Goal: Information Seeking & Learning: Learn about a topic

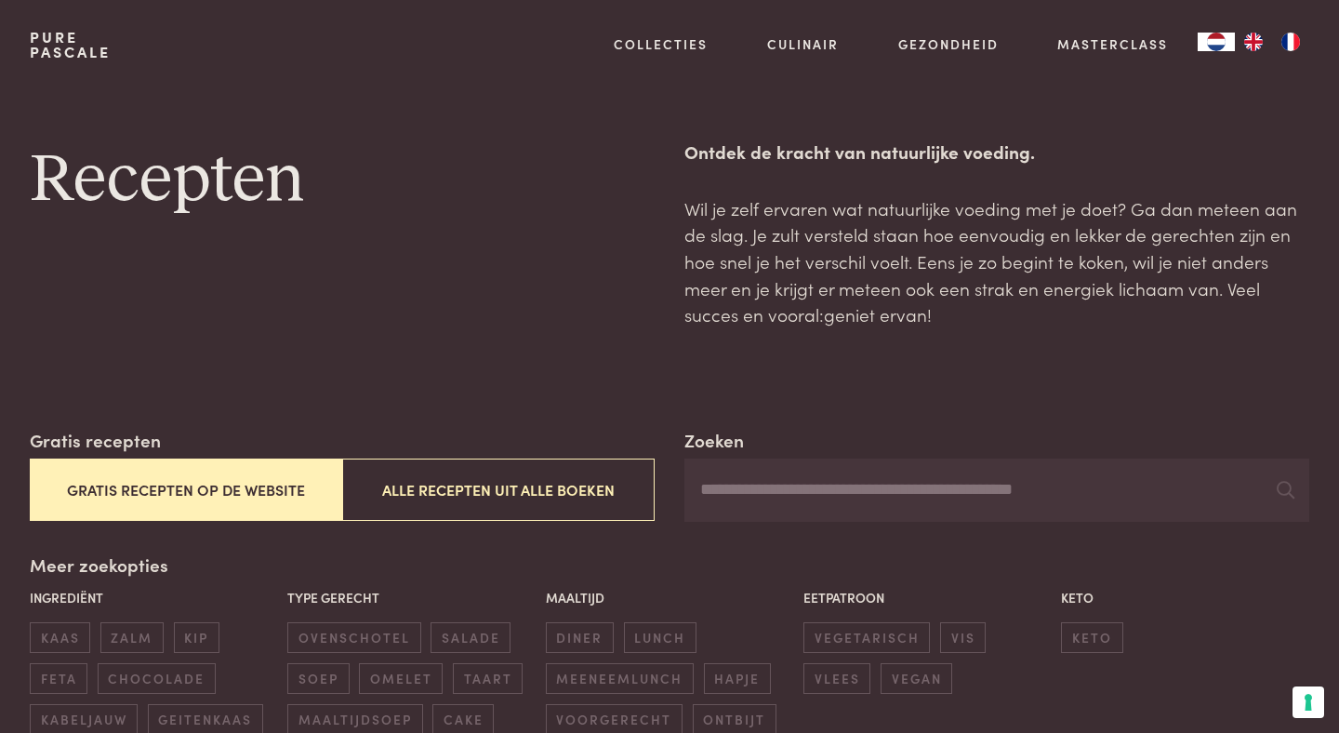
click at [741, 478] on input "Zoeken" at bounding box center [996, 489] width 625 height 63
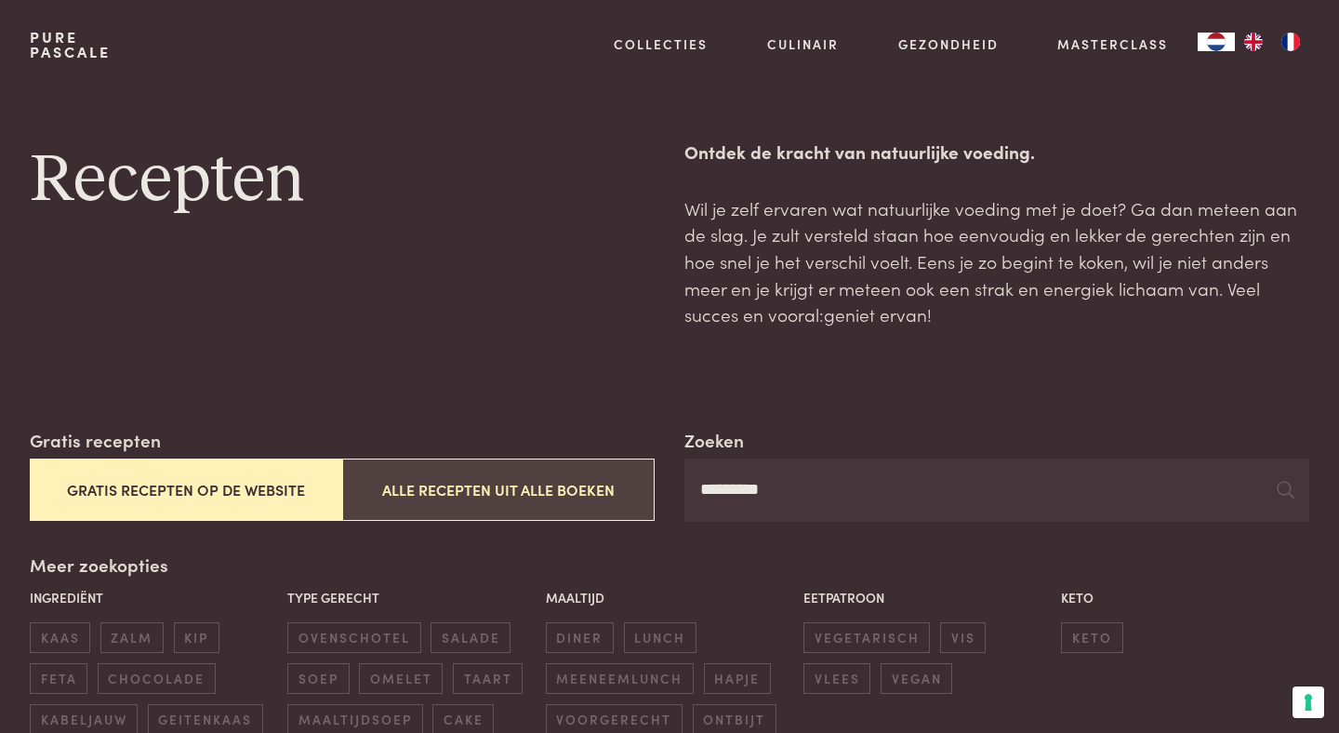
type input "*********"
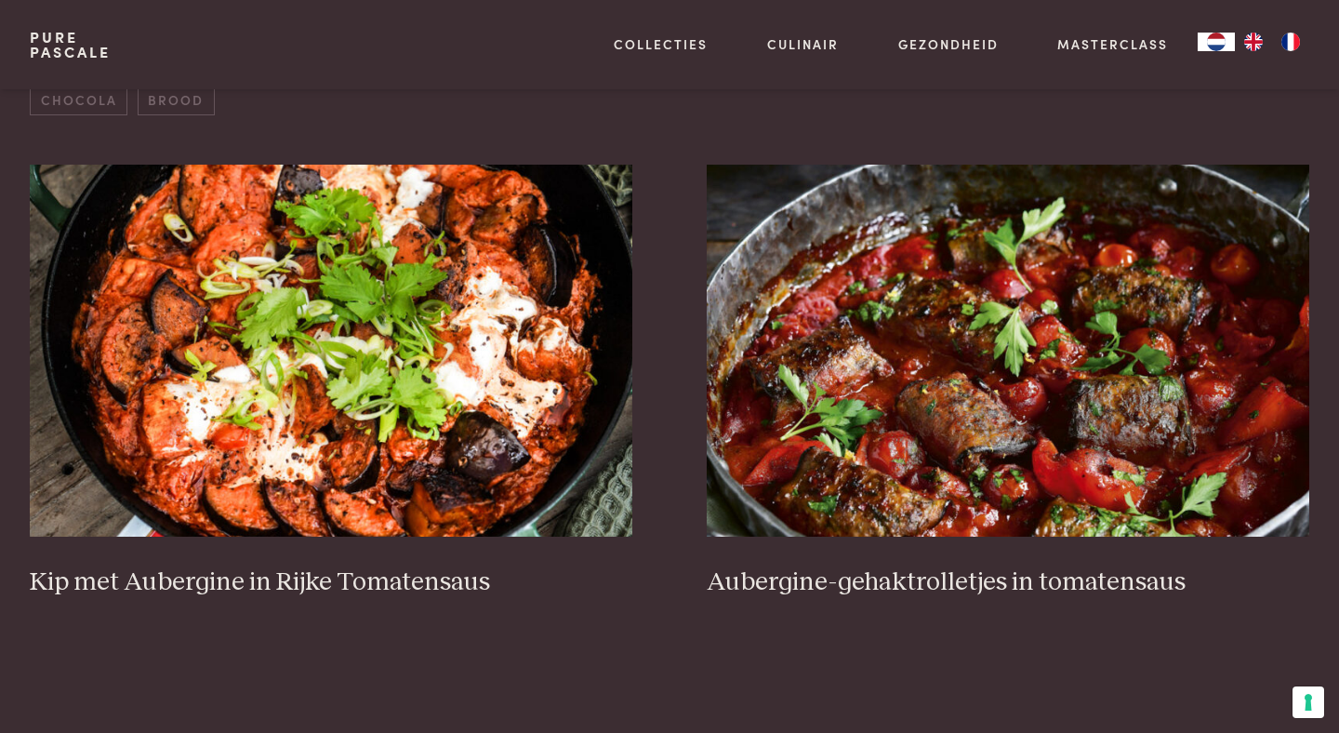
scroll to position [869, 0]
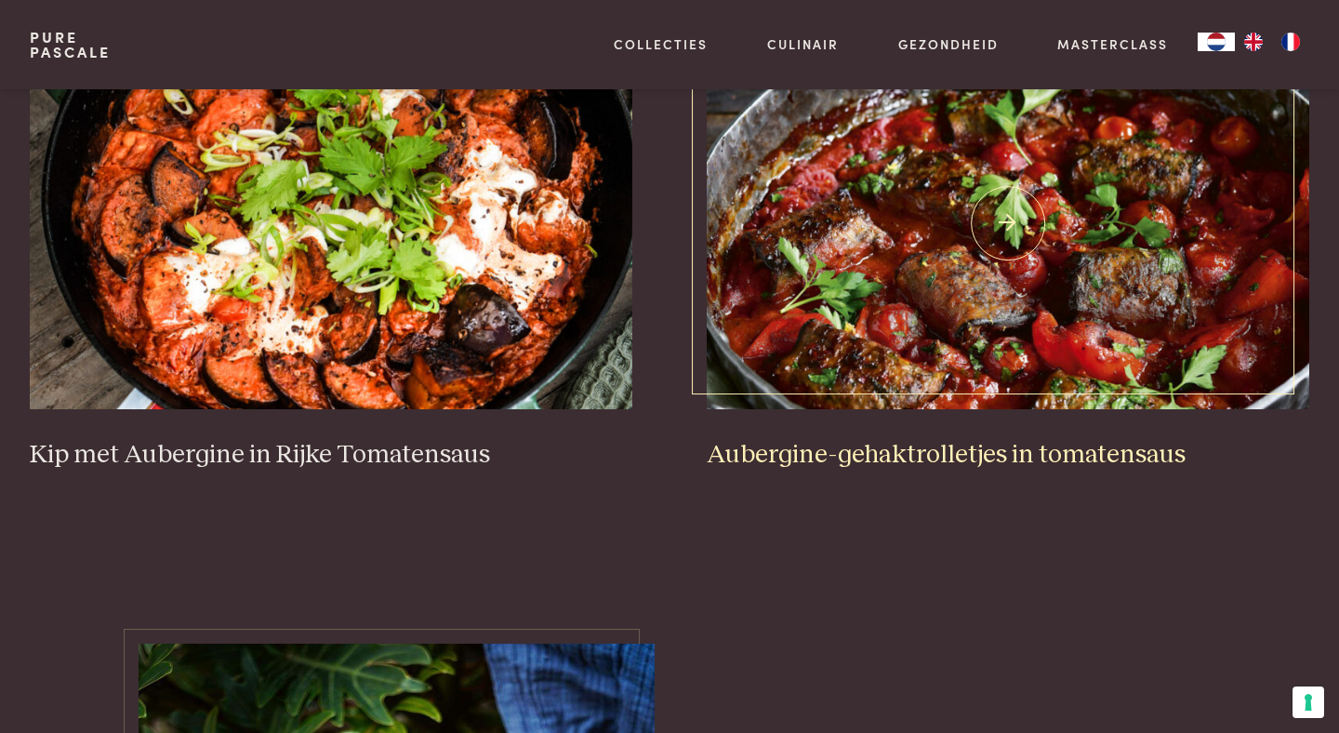
click at [980, 456] on h3 "Aubergine-gehaktrolletjes in tomatensaus" at bounding box center [1008, 455] width 602 height 33
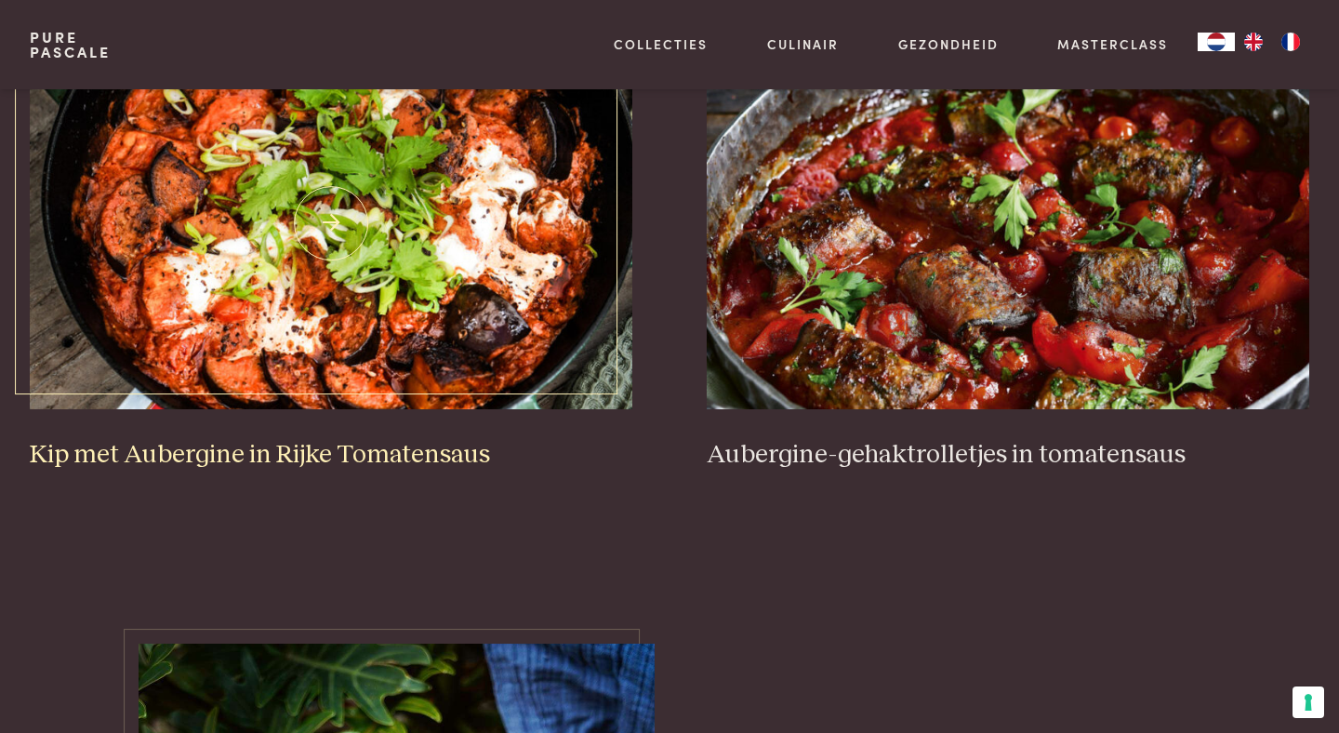
scroll to position [0, 0]
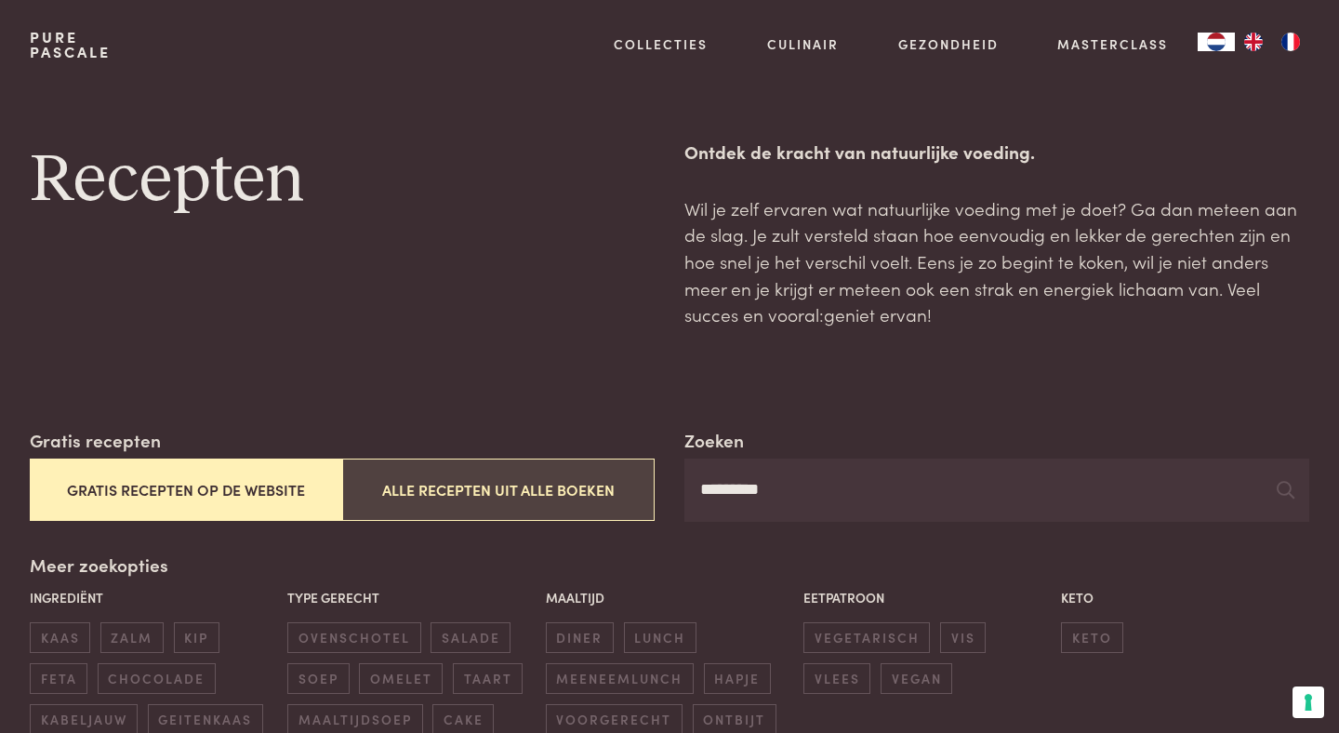
click at [587, 474] on button "Alle recepten uit alle boeken" at bounding box center [498, 489] width 312 height 62
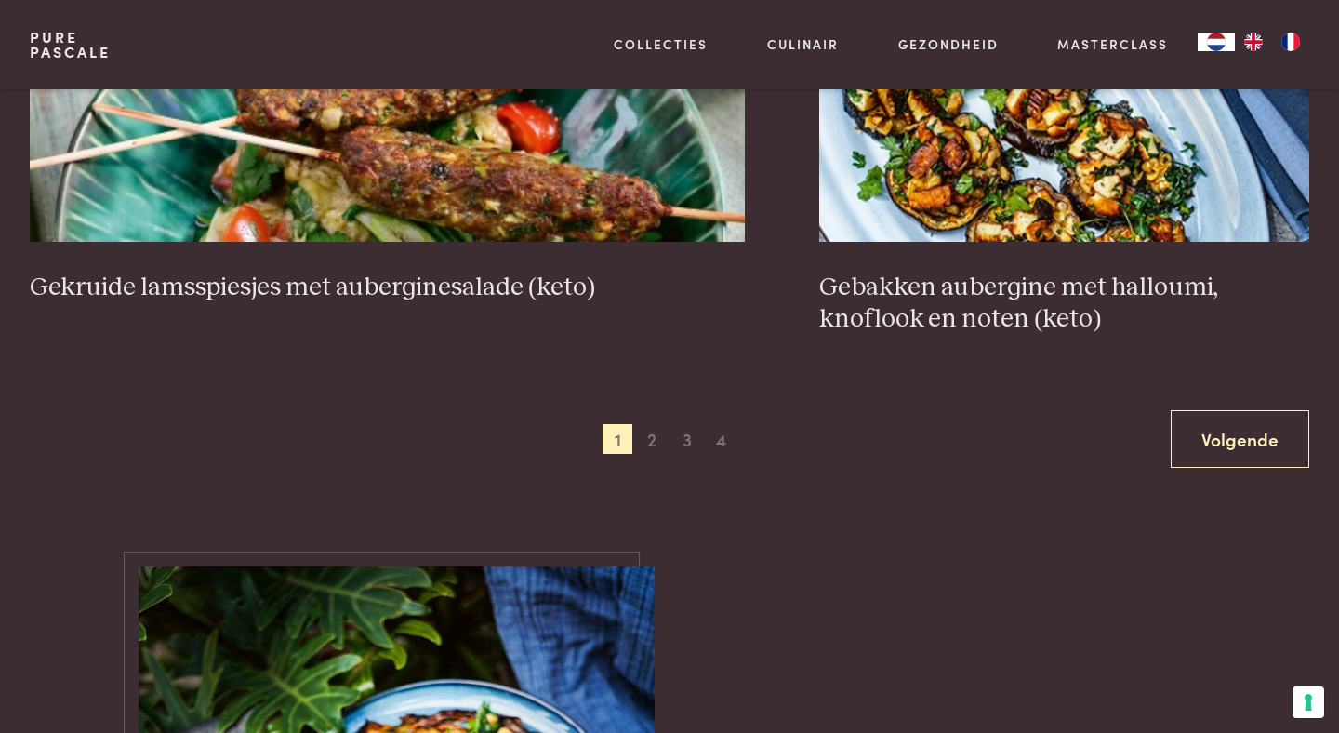
scroll to position [3611, 0]
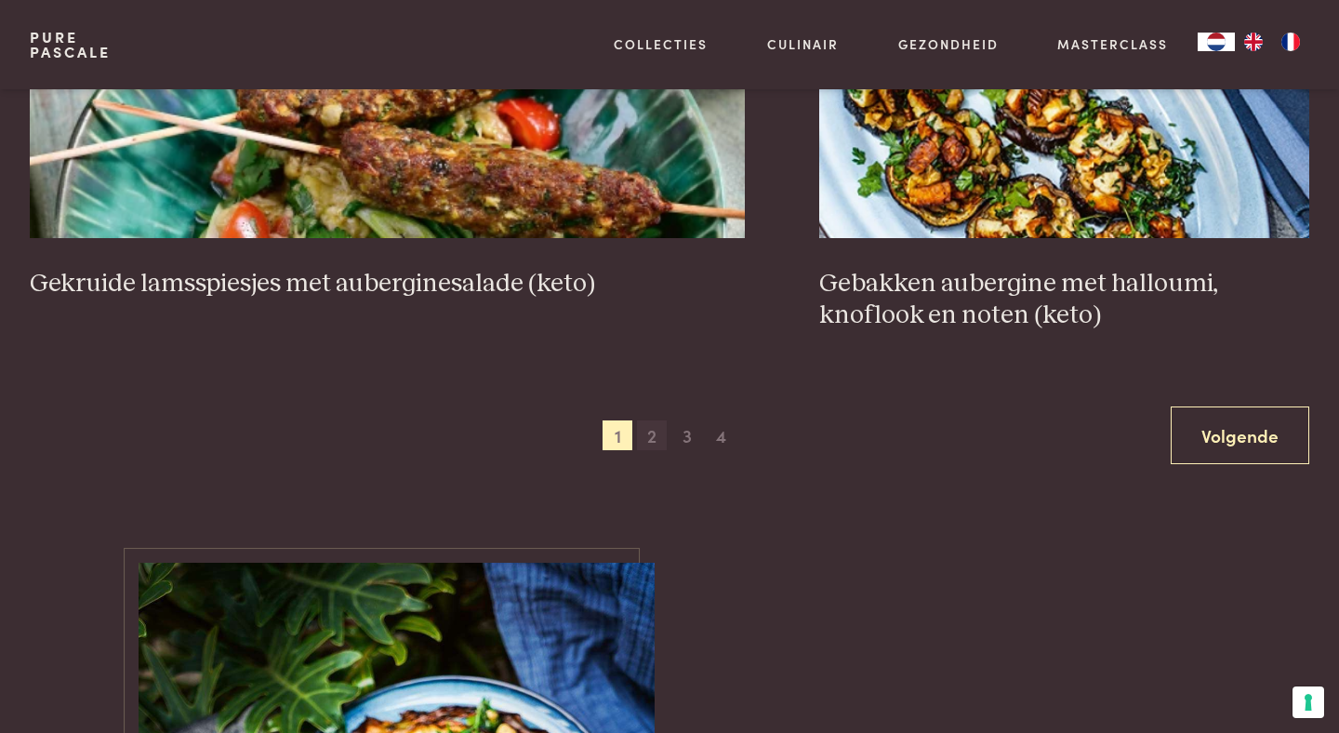
click at [659, 439] on span "2" at bounding box center [652, 435] width 30 height 30
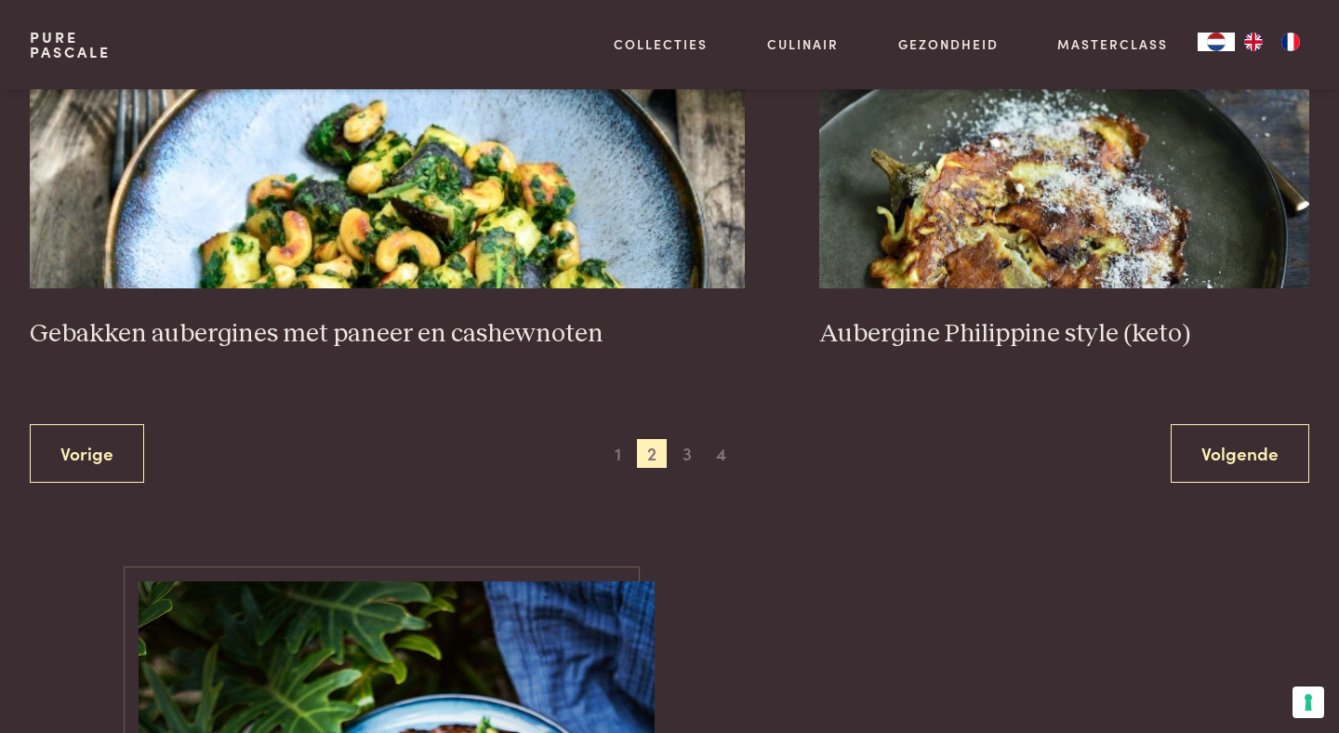
scroll to position [3690, 0]
click at [690, 456] on span "3" at bounding box center [687, 453] width 30 height 30
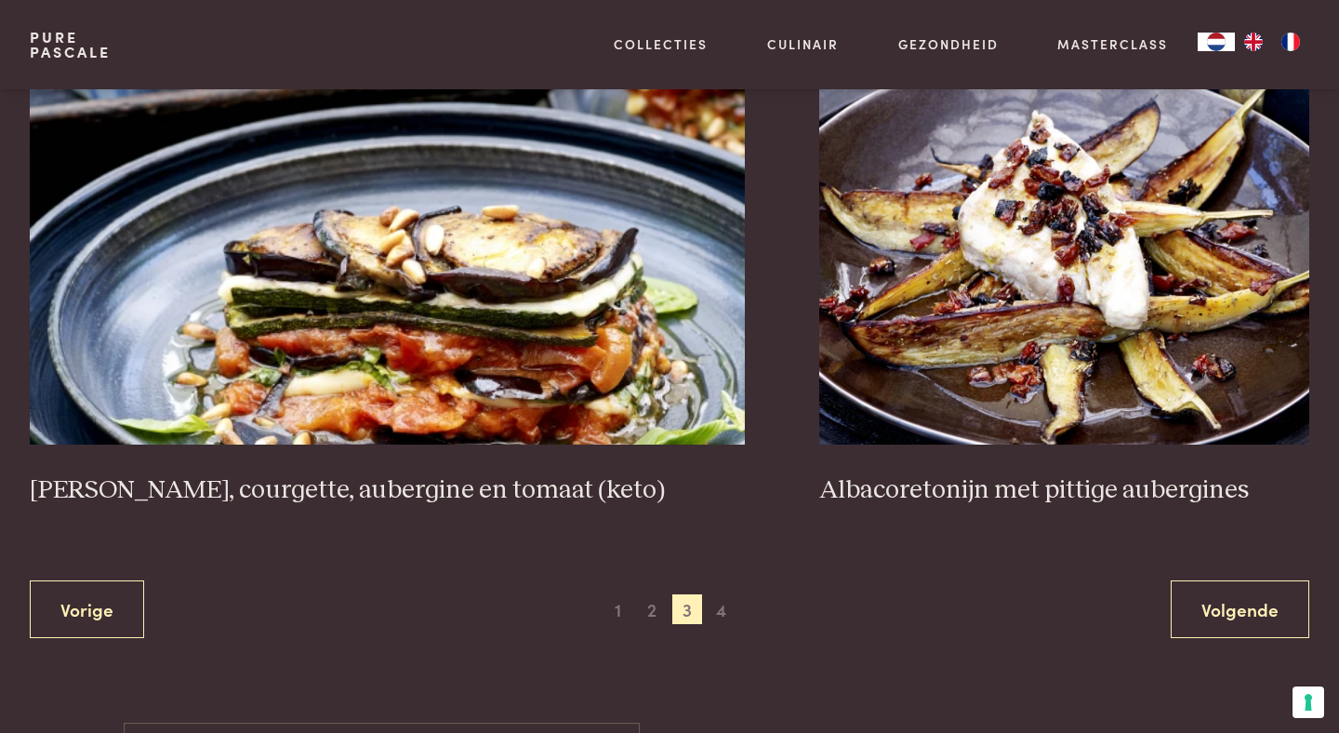
scroll to position [3535, 0]
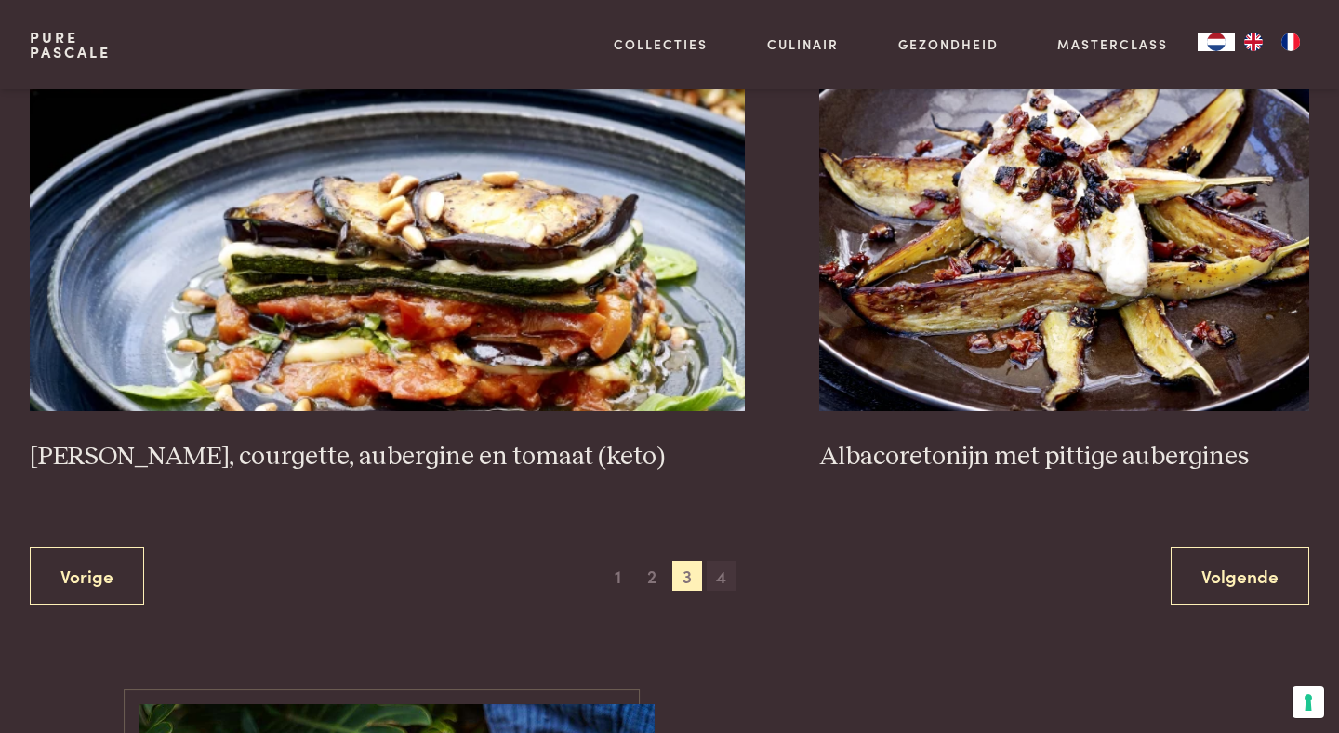
click at [722, 582] on span "4" at bounding box center [722, 576] width 30 height 30
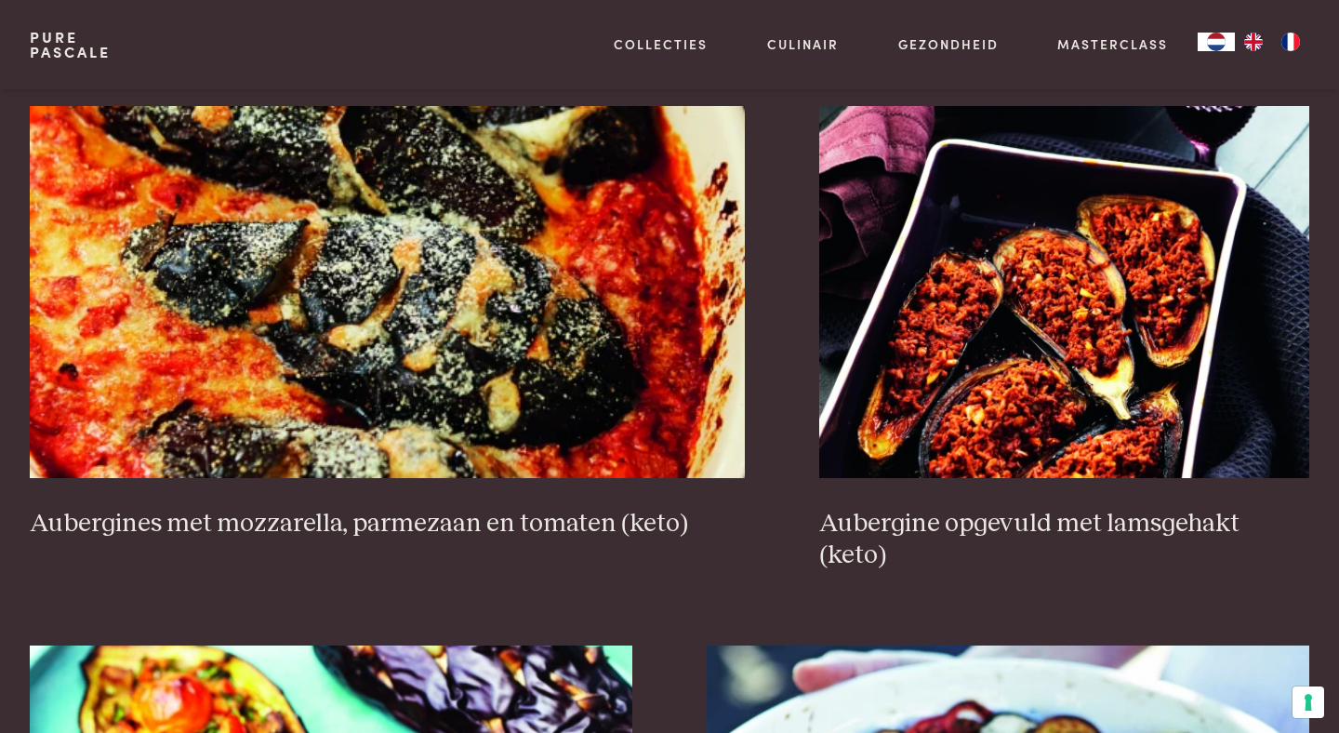
scroll to position [1993, 0]
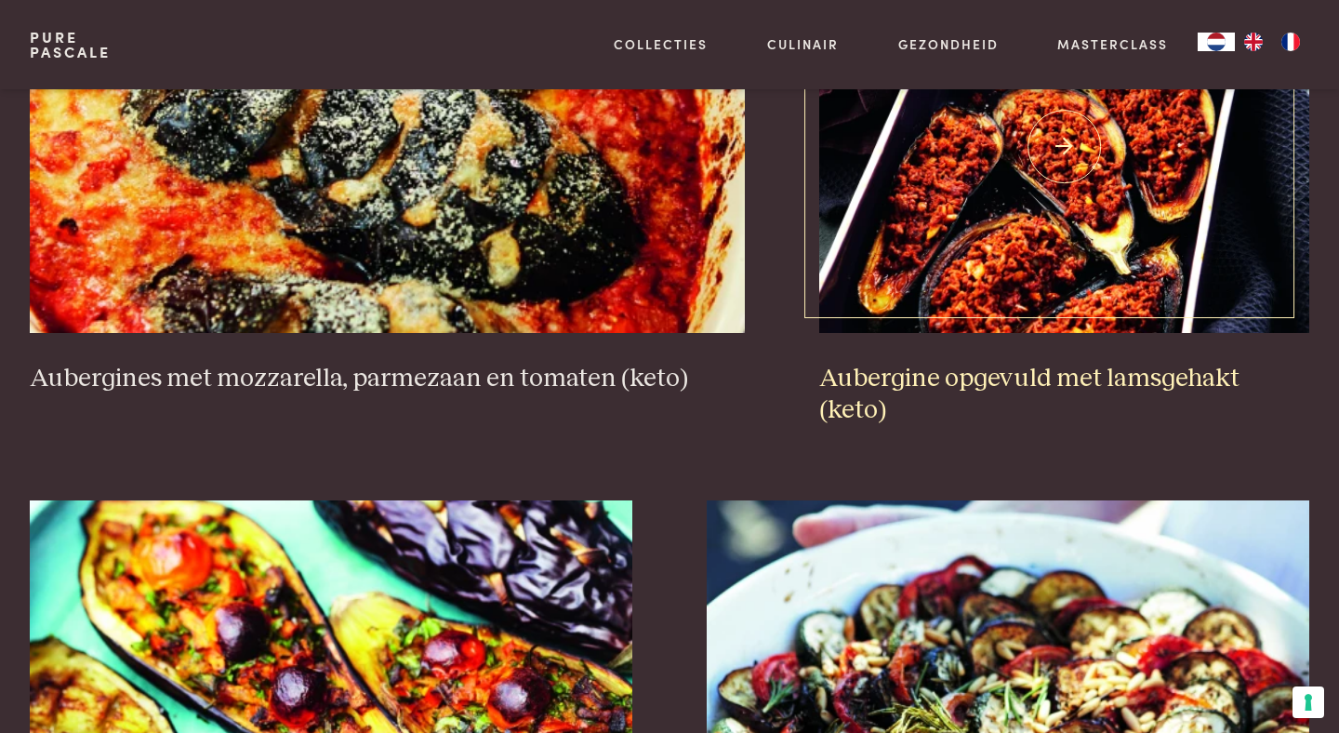
click at [1066, 385] on h3 "Aubergine opgevuld met lamsgehakt (keto)" at bounding box center [1064, 395] width 490 height 64
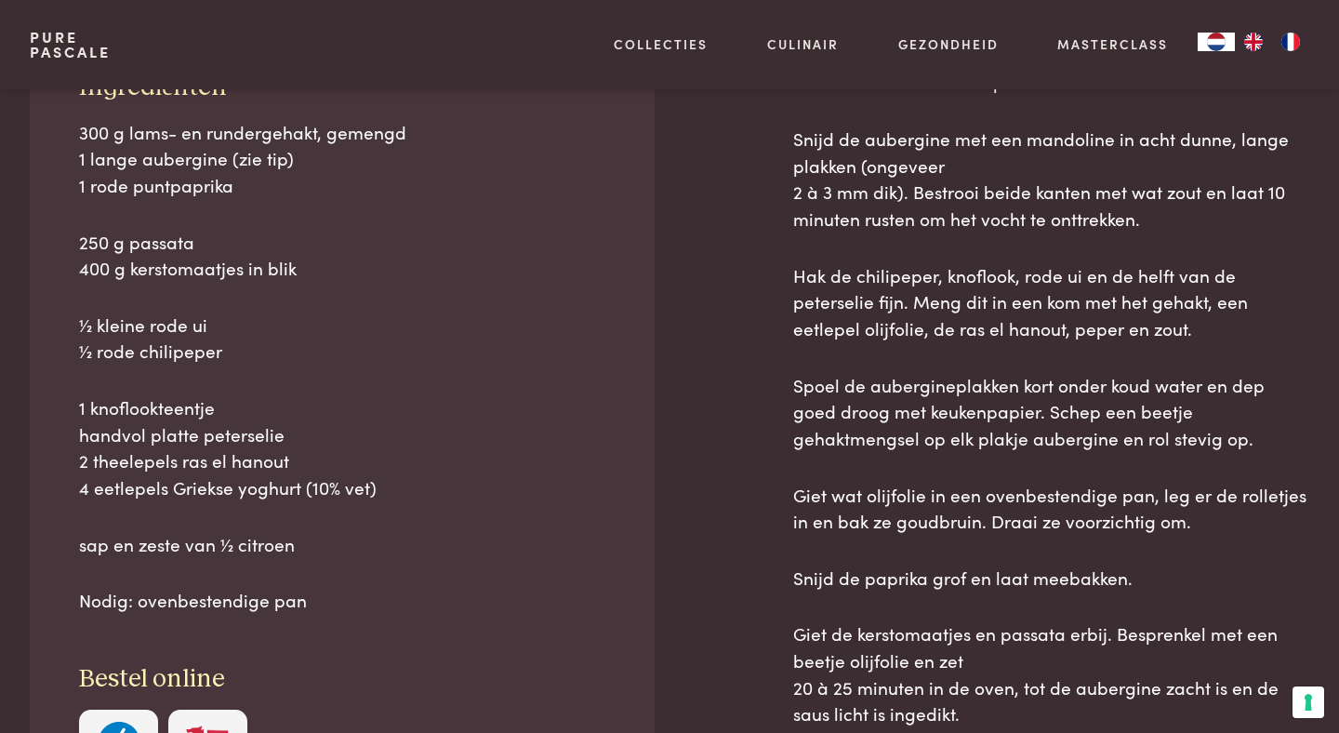
scroll to position [903, 0]
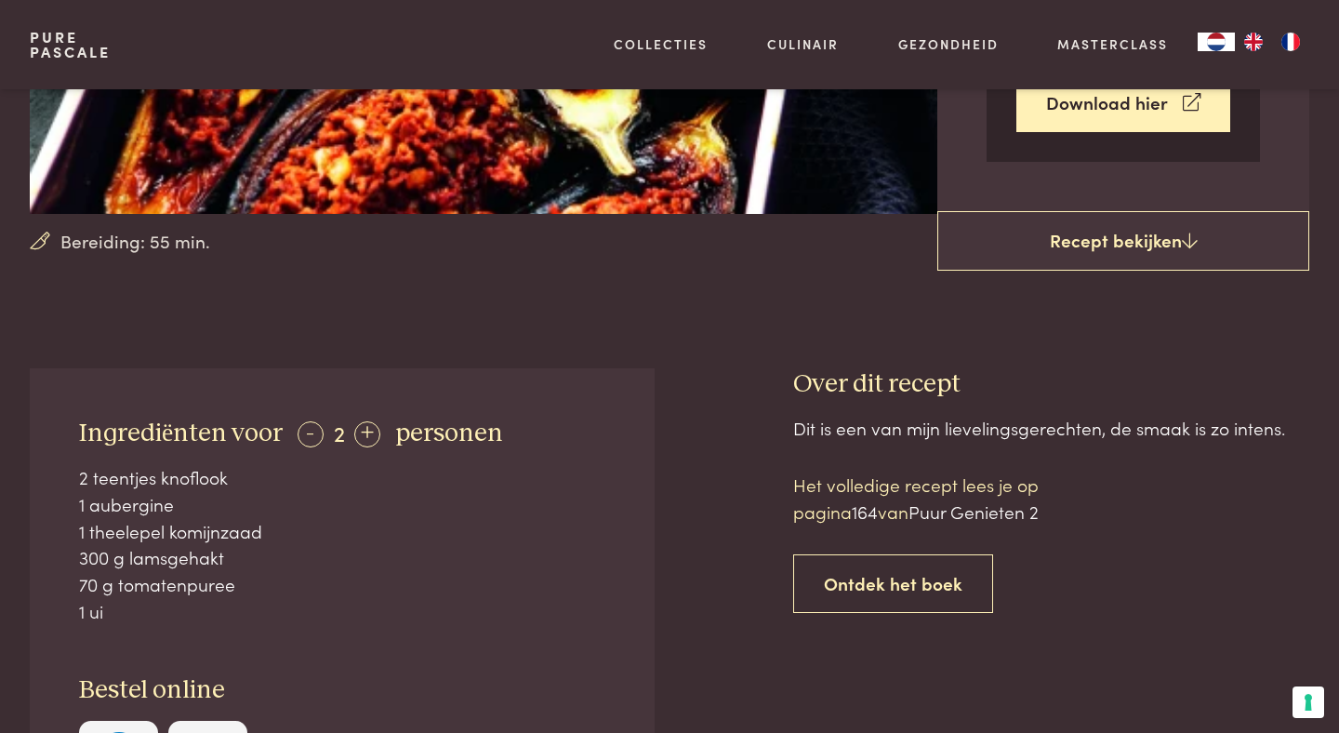
scroll to position [481, 0]
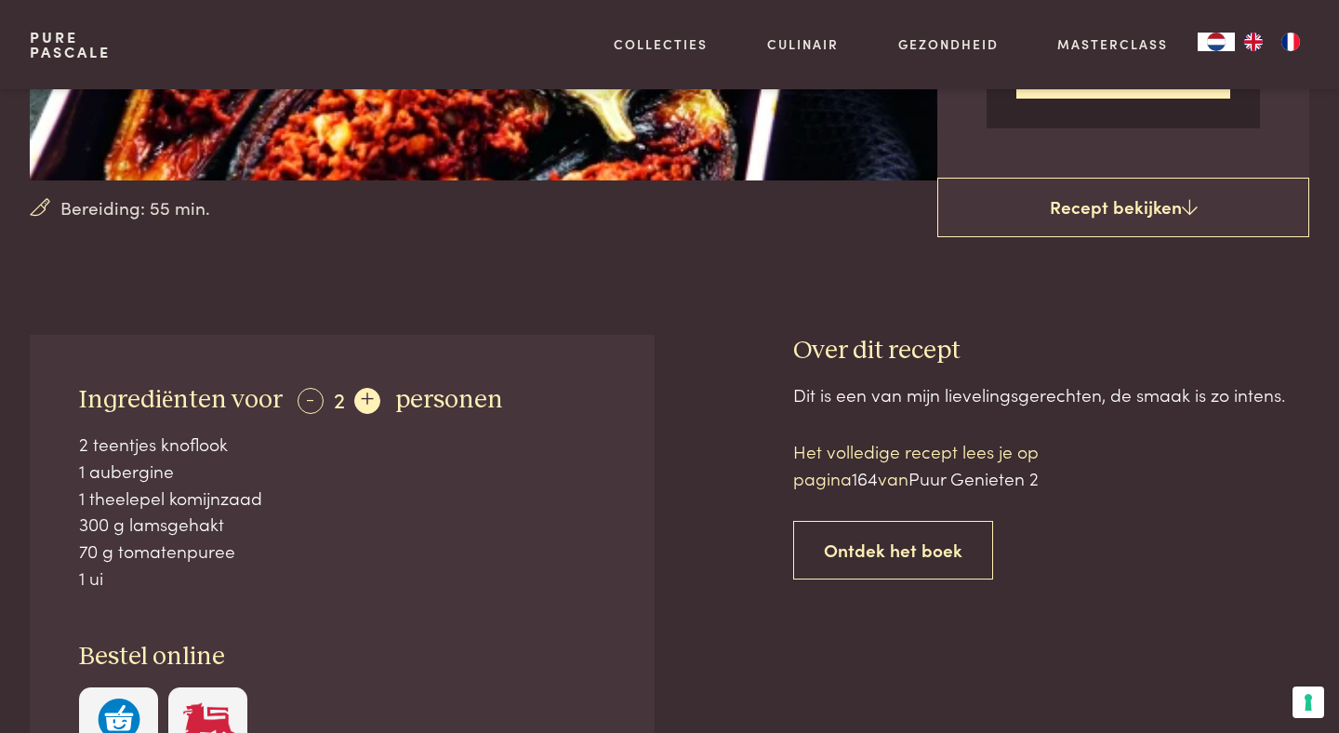
click at [368, 395] on div "+" at bounding box center [367, 401] width 26 height 26
